Goal: Navigation & Orientation: Find specific page/section

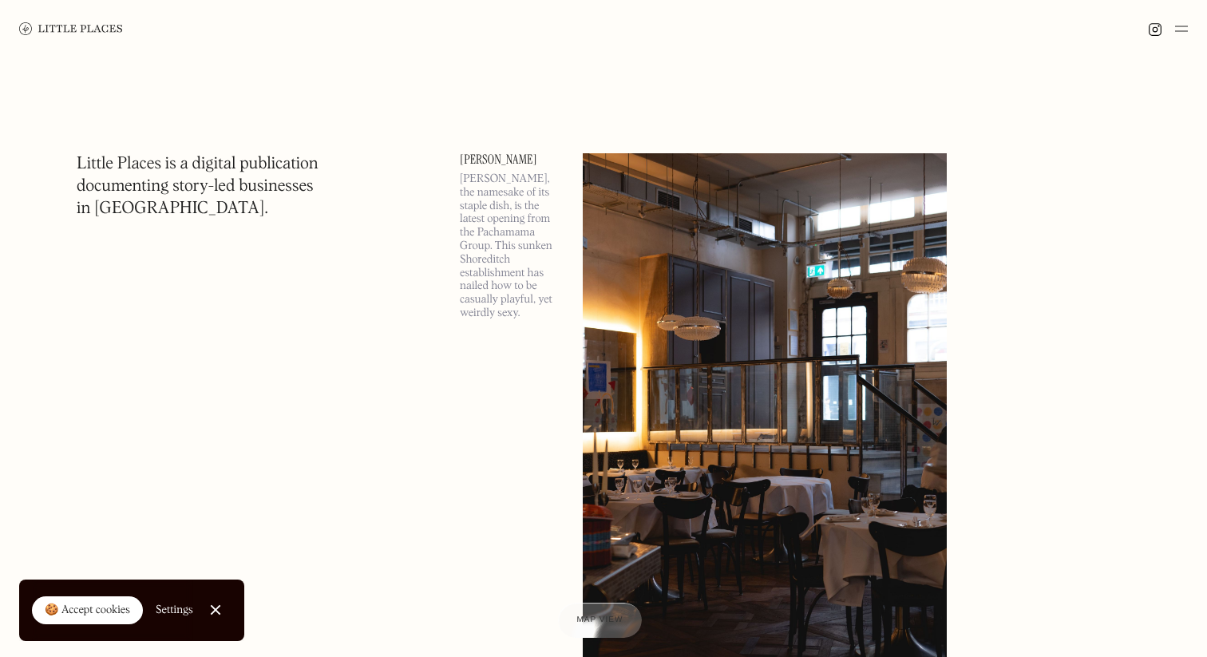
click at [1181, 27] on img at bounding box center [1181, 28] width 13 height 19
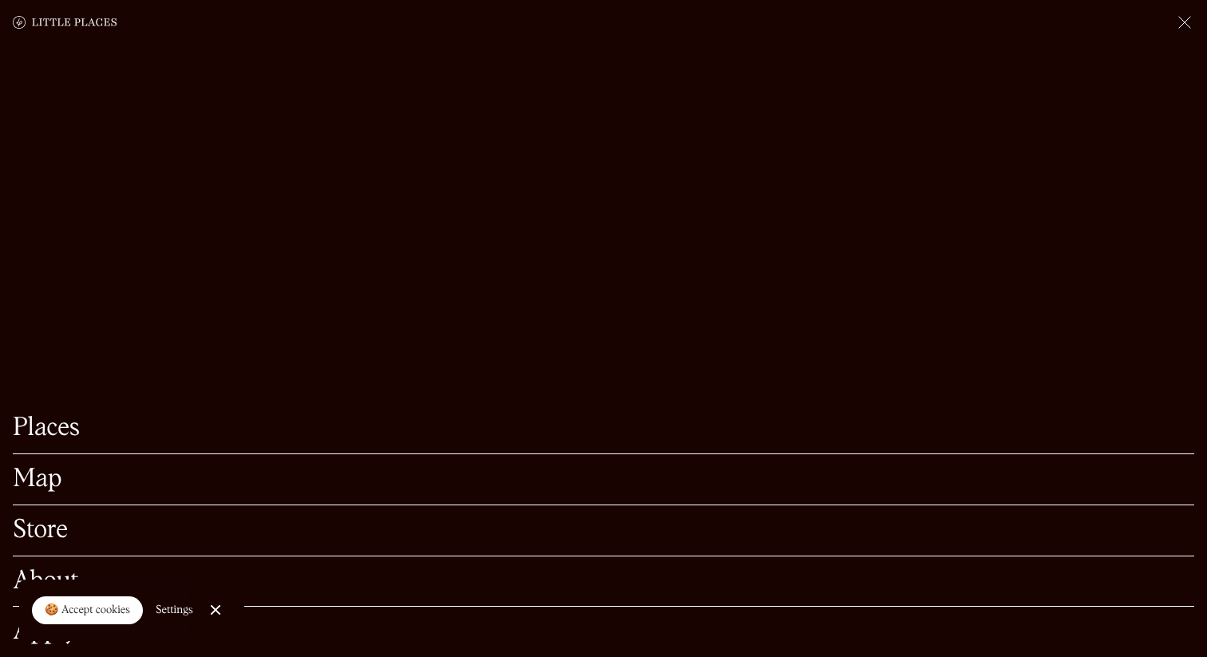
click at [35, 482] on link "Map" at bounding box center [603, 479] width 1181 height 25
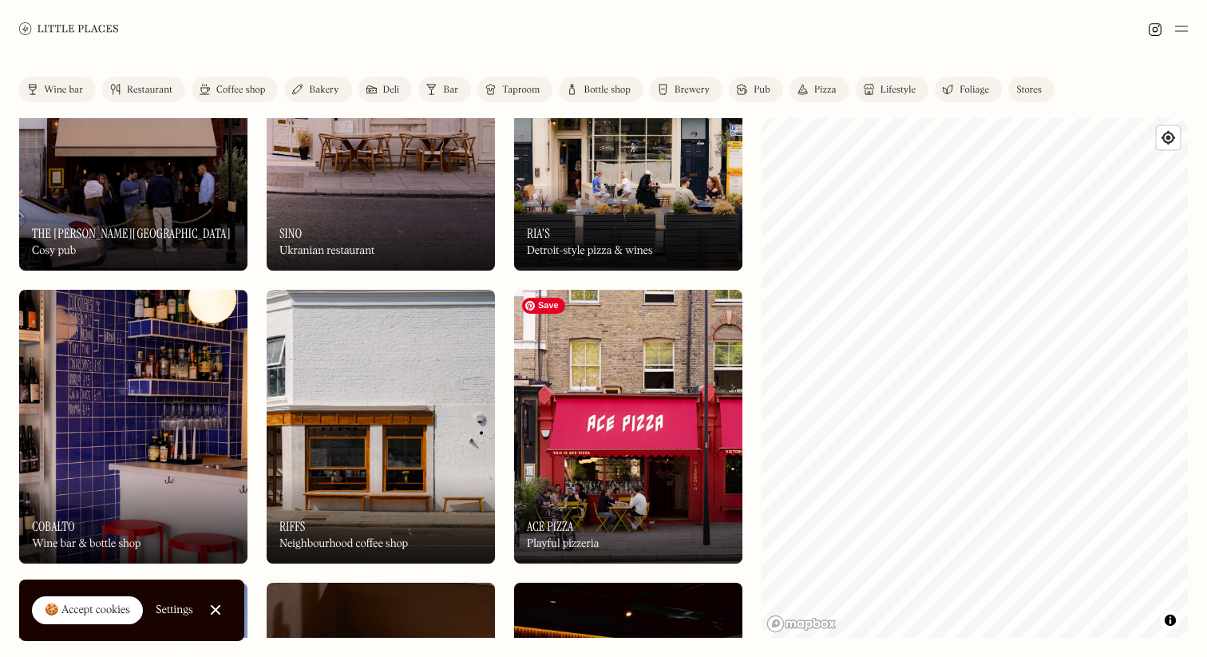
scroll to position [718, 0]
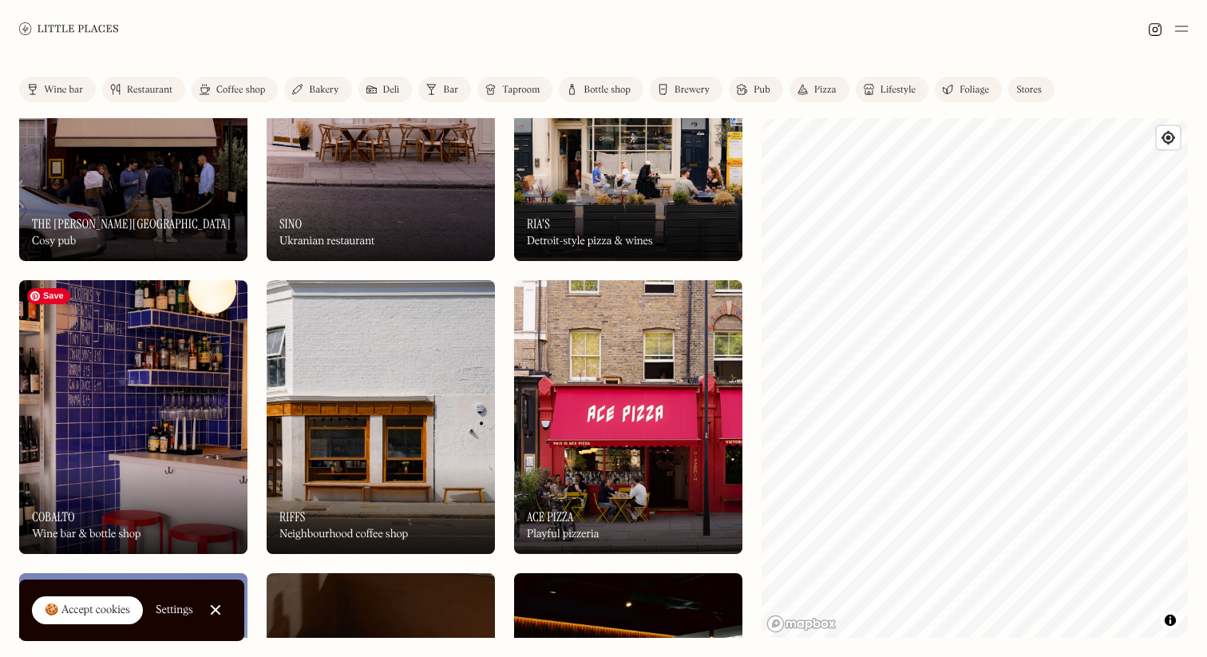
click at [107, 374] on img at bounding box center [133, 417] width 228 height 274
